Goal: Information Seeking & Learning: Learn about a topic

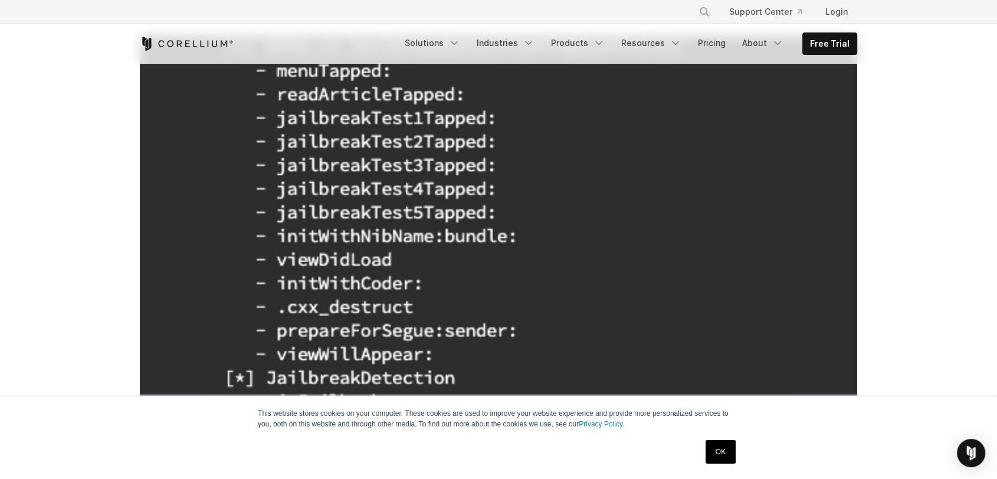
click at [724, 454] on link "OK" at bounding box center [721, 452] width 30 height 24
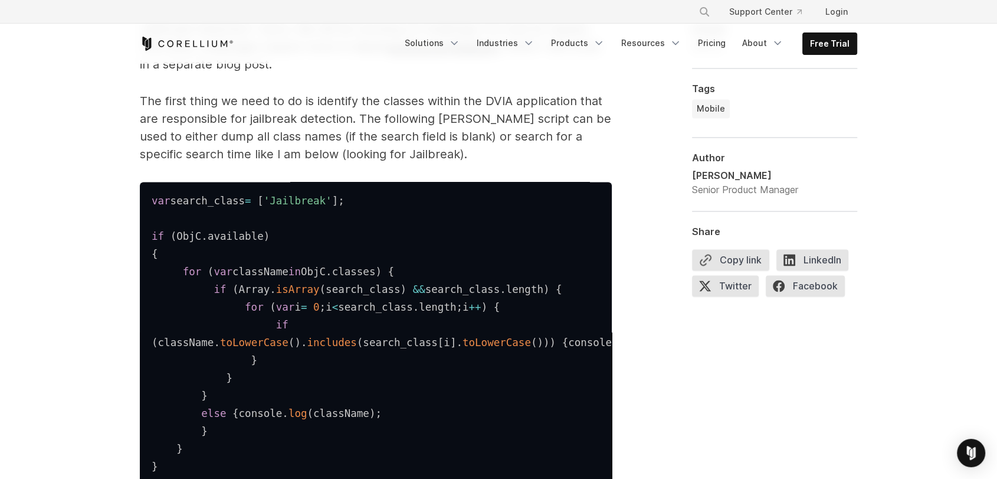
scroll to position [1775, 0]
click at [593, 373] on pre "var search_class = [ 'Jailbreak' ] ; if ( ObjC . available ) { for ( var classN…" at bounding box center [376, 332] width 472 height 301
click at [508, 370] on pre "var search_class = [ 'Jailbreak' ] ; if ( ObjC . available ) { for ( var classN…" at bounding box center [376, 332] width 472 height 301
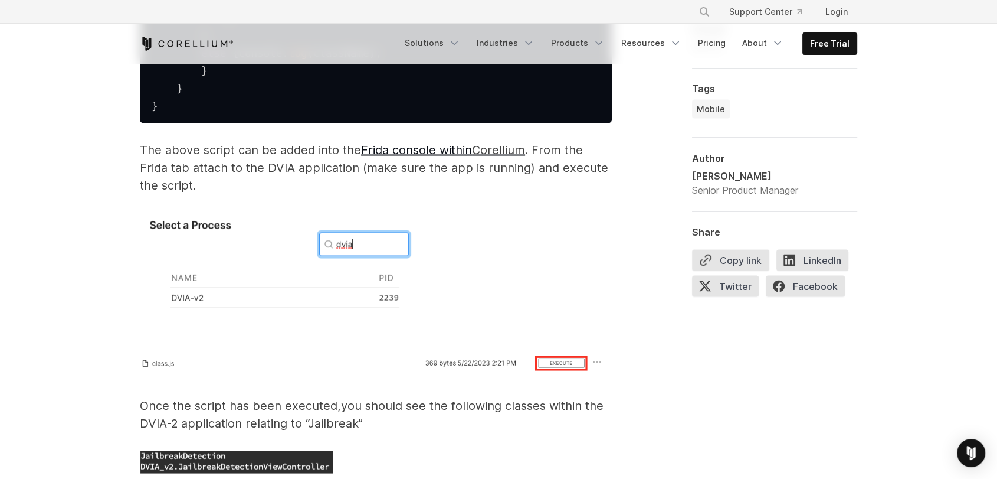
scroll to position [2128, 0]
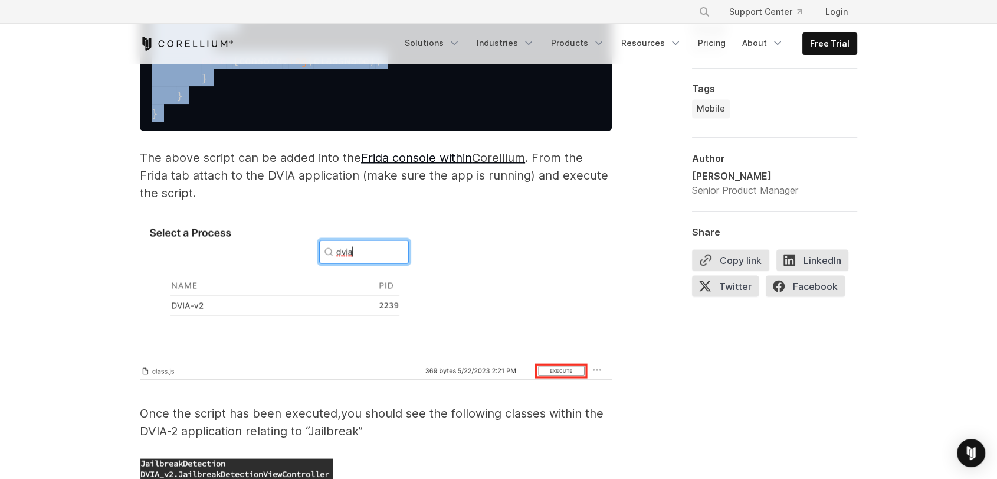
drag, startPoint x: 151, startPoint y: 198, endPoint x: 340, endPoint y: 164, distance: 191.8
copy code "var search_class = [ 'Jailbreak' ] ; if ( ObjC . available ) { for ( var classN…"
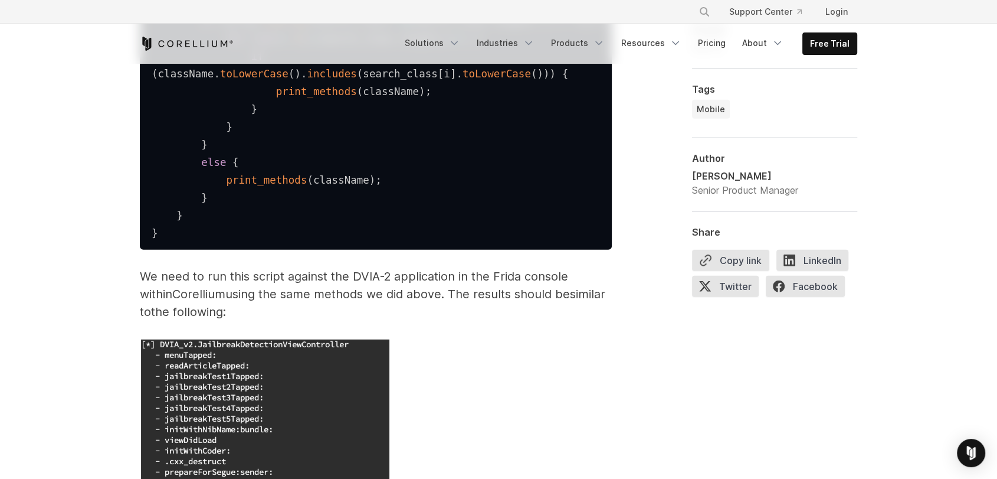
scroll to position [3211, 0]
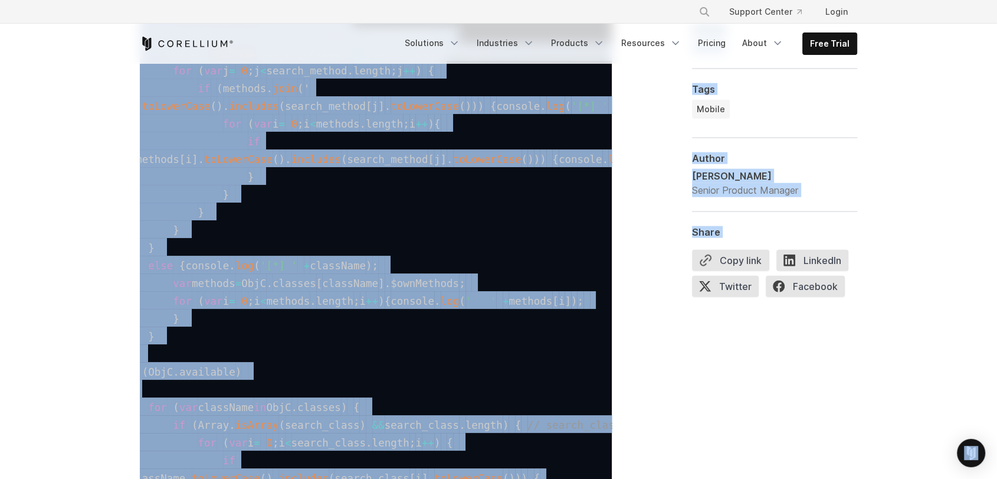
scroll to position [2811, 0]
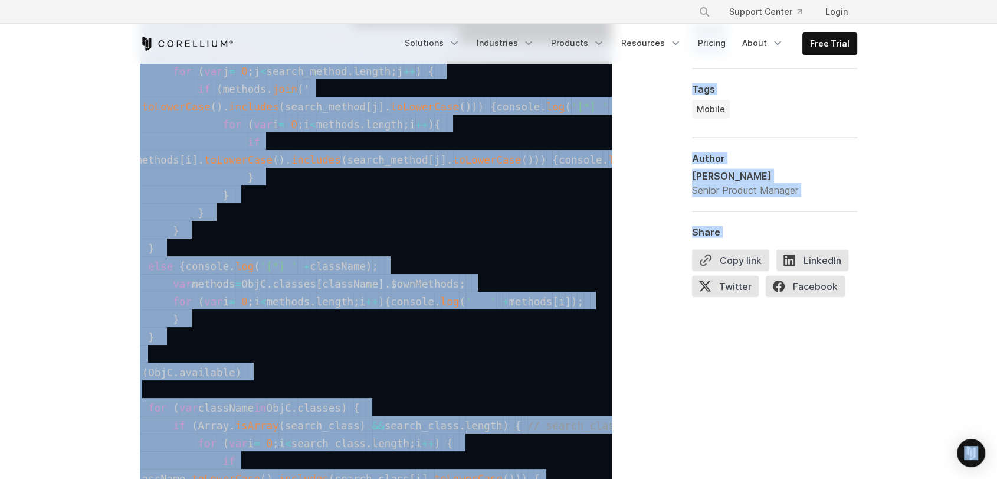
click at [373, 205] on pre "var search_class = [ 'JailbreakDetection' ] ; var search_method = [ '' ] ; func…" at bounding box center [376, 300] width 472 height 708
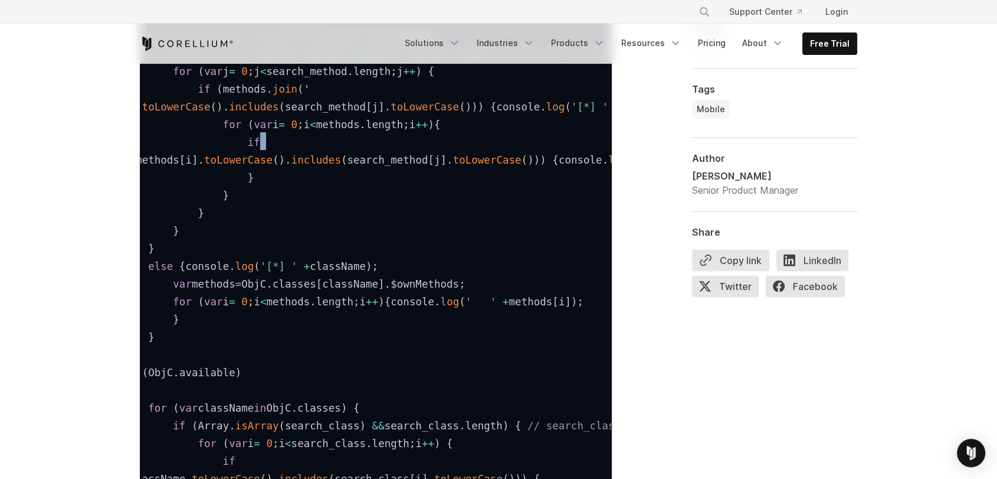
click at [373, 205] on pre "var search_class = [ 'JailbreakDetection' ] ; var search_method = [ '' ] ; func…" at bounding box center [376, 300] width 472 height 708
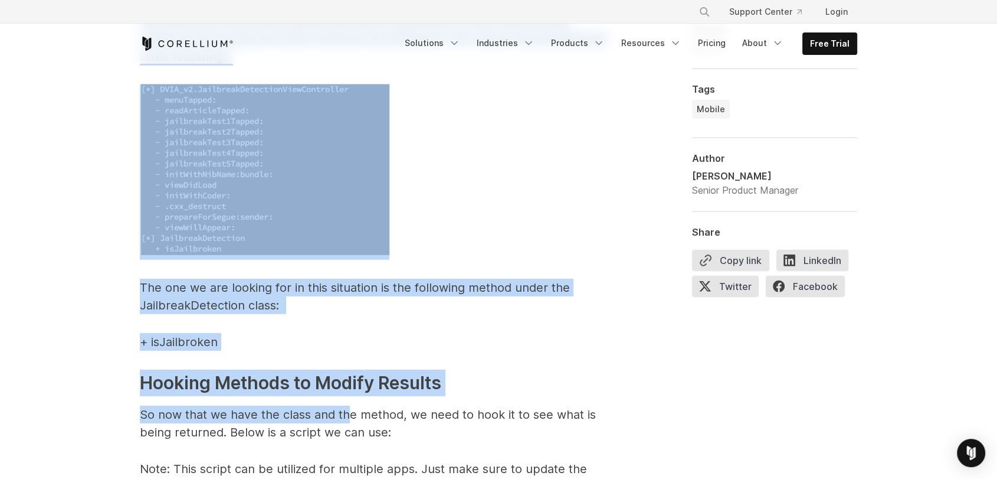
scroll to position [3556, 0]
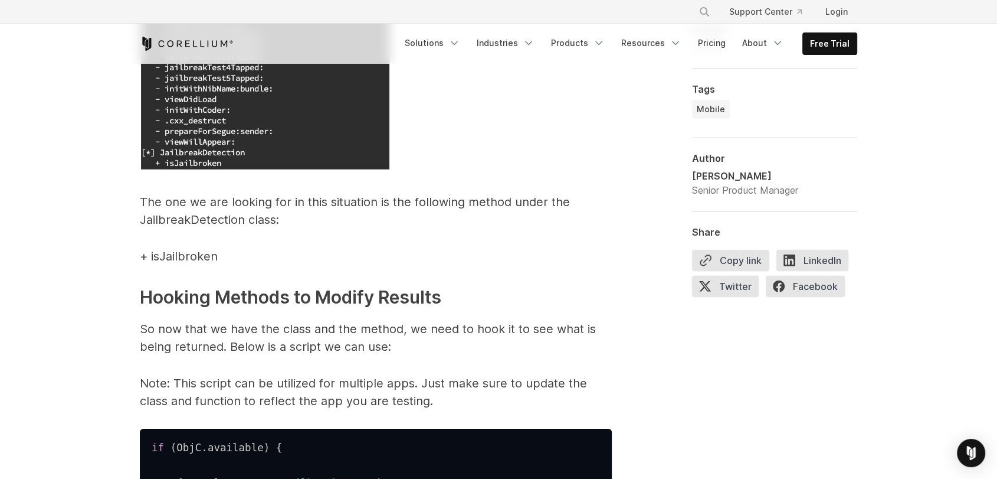
drag, startPoint x: 146, startPoint y: 191, endPoint x: 382, endPoint y: 109, distance: 250.3
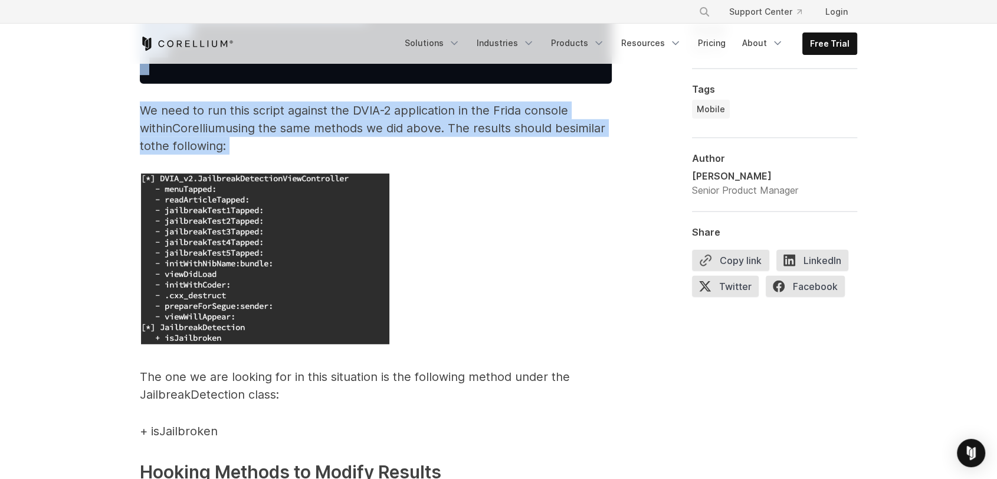
scroll to position [3381, 0]
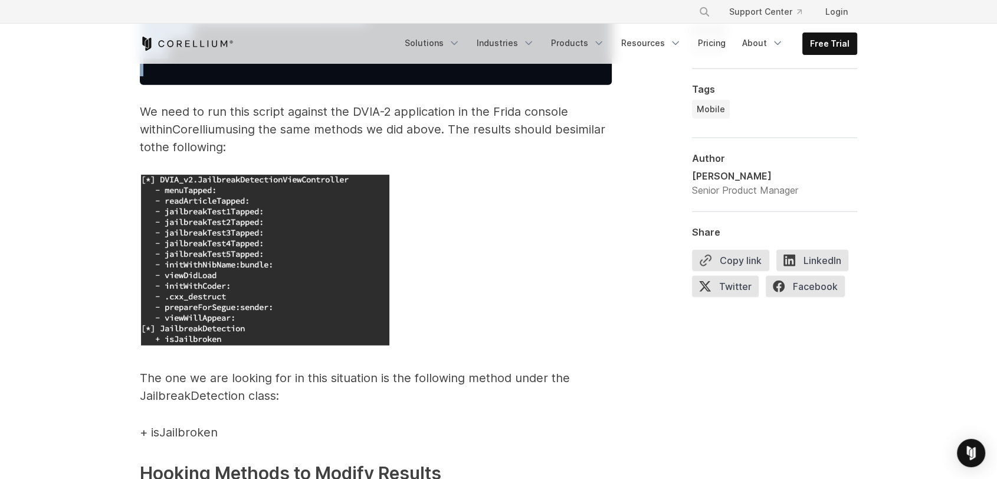
copy code "search_class = [ 'JailbreakDetection' ] ; var search_method = [ '' ] ; function…"
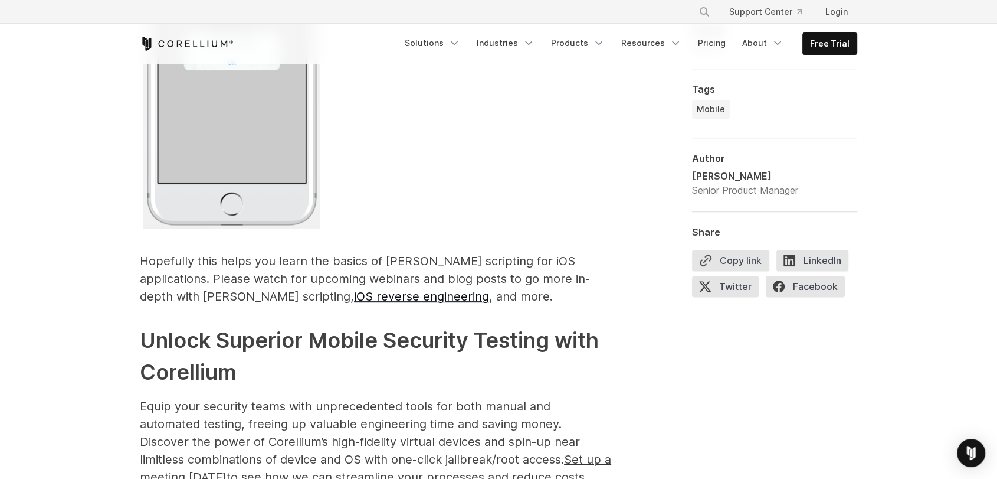
scroll to position [4818, 0]
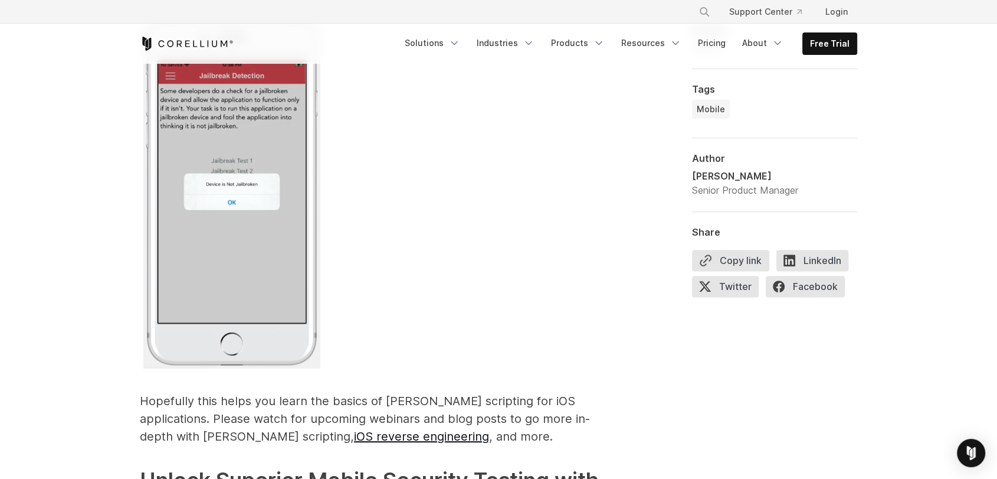
drag, startPoint x: 149, startPoint y: 175, endPoint x: 506, endPoint y: 253, distance: 365.3
copy code "if ( ObjC . available ) { try { var className = "JailbreakDetection" ; var func…"
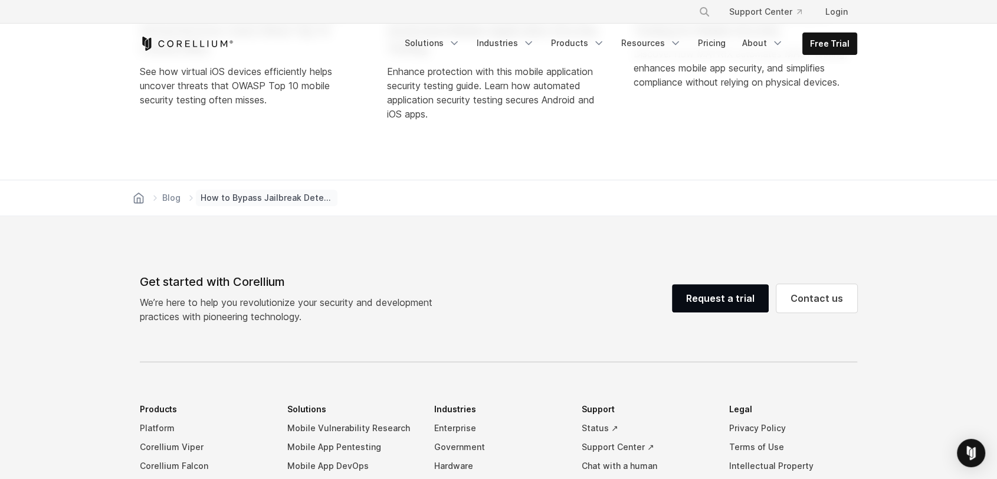
scroll to position [5809, 0]
